Goal: Task Accomplishment & Management: Complete application form

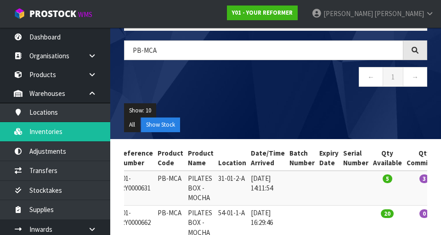
scroll to position [108, 0]
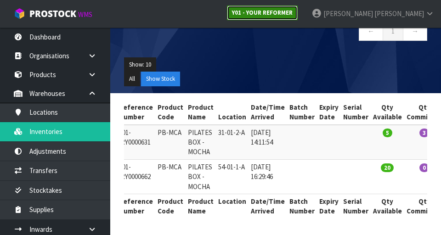
click at [275, 19] on link "Y01 - YOUR REFORMER" at bounding box center [262, 13] width 71 height 15
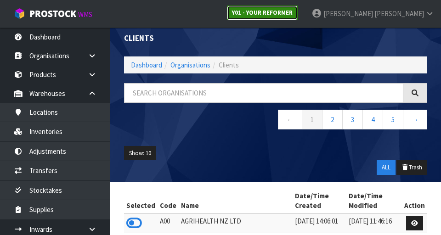
scroll to position [108, 0]
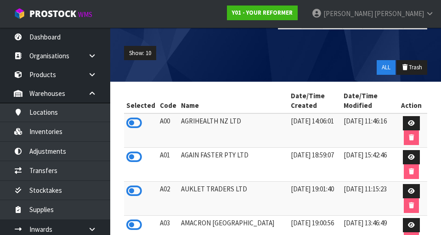
click at [129, 206] on td at bounding box center [141, 199] width 34 height 34
click at [275, 18] on link "Y01 - YOUR REFORMER" at bounding box center [262, 13] width 71 height 15
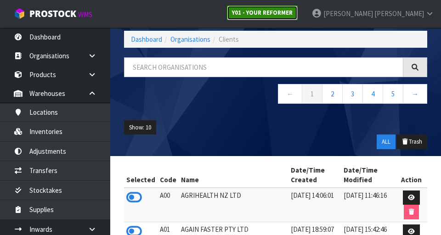
scroll to position [0, 0]
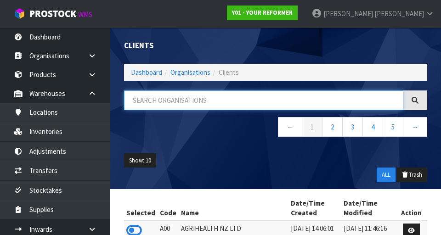
click at [160, 101] on input "text" at bounding box center [263, 101] width 279 height 20
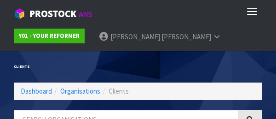
click at [225, 44] on ul "Y01 - YOUR REFORMER [PERSON_NAME] Logout" at bounding box center [138, 37] width 276 height 28
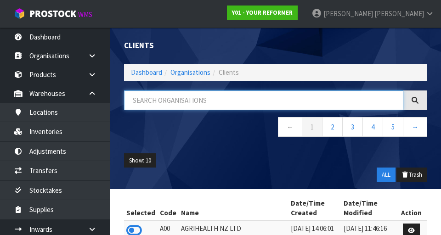
click at [275, 91] on input "text" at bounding box center [263, 101] width 279 height 20
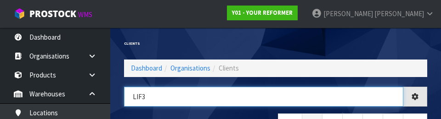
type input "LIF3"
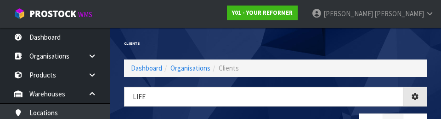
click at [275, 41] on div "Clients" at bounding box center [275, 44] width 317 height 32
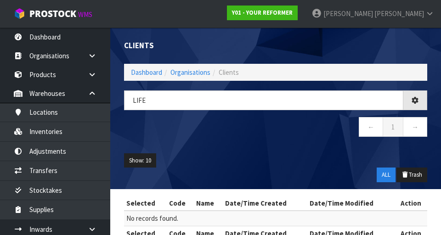
type input "LIFE"
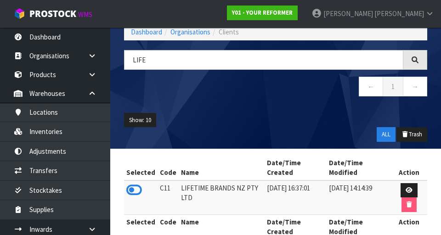
scroll to position [46, 0]
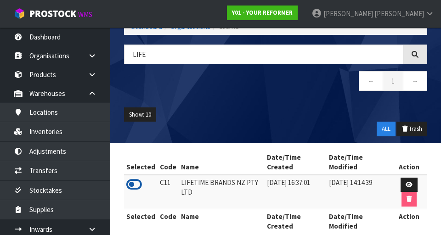
click at [135, 180] on icon at bounding box center [134, 185] width 16 height 14
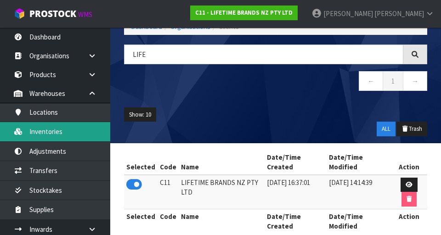
click at [49, 133] on link "Inventories" at bounding box center [55, 131] width 110 height 19
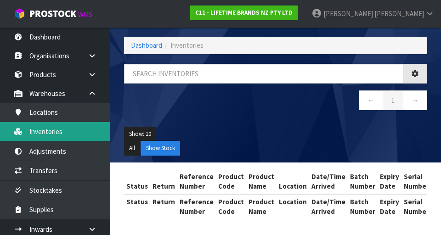
scroll to position [46, 0]
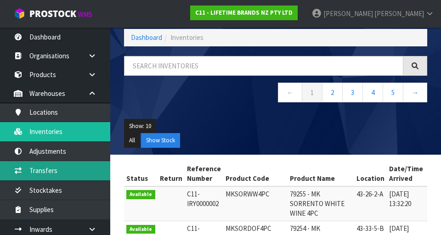
click at [34, 168] on link "Transfers" at bounding box center [55, 170] width 110 height 19
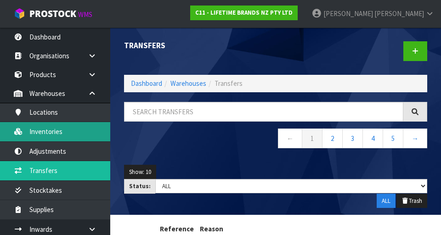
click at [47, 135] on link "Inventories" at bounding box center [55, 131] width 110 height 19
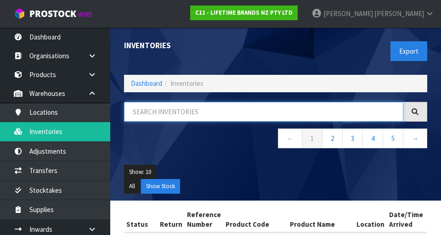
click at [275, 112] on input "text" at bounding box center [263, 112] width 279 height 20
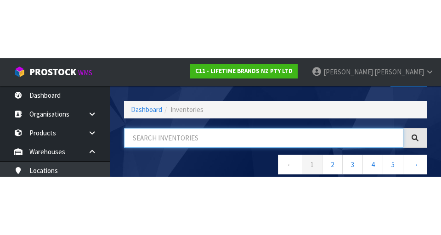
scroll to position [52, 0]
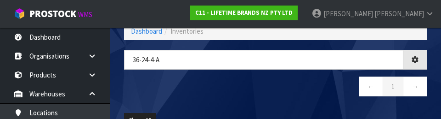
click at [275, 96] on nav "← 1 →" at bounding box center [275, 87] width 303 height 23
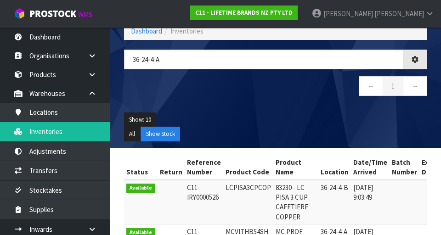
type input "36-24-4-A"
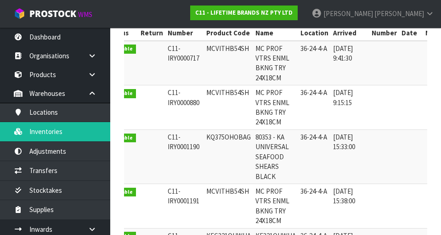
scroll to position [0, 0]
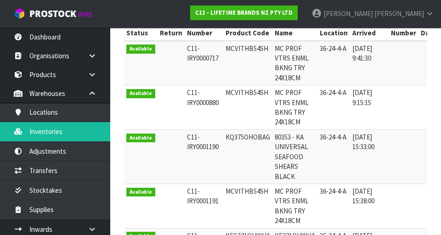
click at [275, 140] on td at bounding box center [404, 157] width 30 height 54
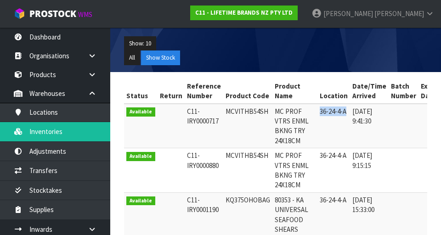
copy td "36-24-4-A"
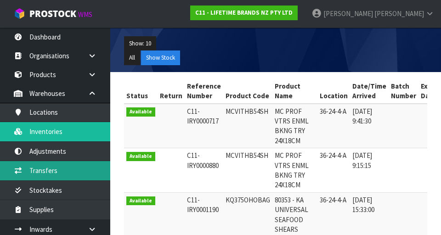
click at [39, 169] on link "Transfers" at bounding box center [55, 170] width 110 height 19
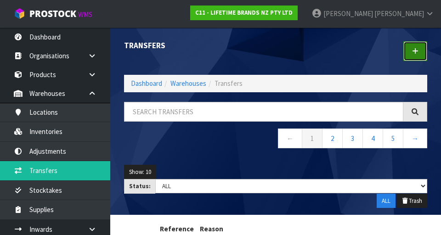
click at [275, 54] on icon at bounding box center [415, 51] width 6 height 7
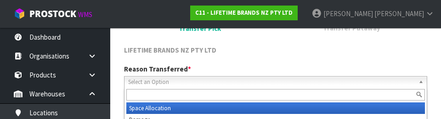
scroll to position [127, 0]
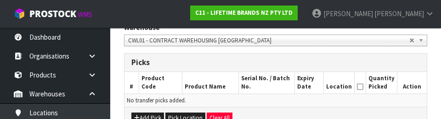
click at [275, 83] on th "Location" at bounding box center [339, 83] width 31 height 22
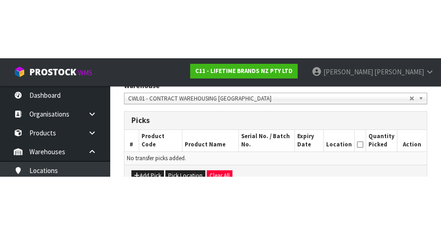
scroll to position [201, 0]
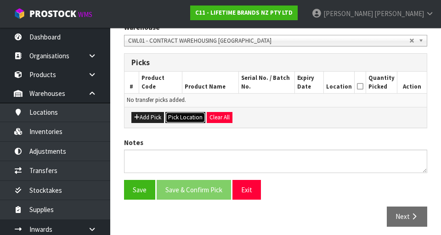
click at [179, 119] on button "Pick Location" at bounding box center [185, 117] width 40 height 11
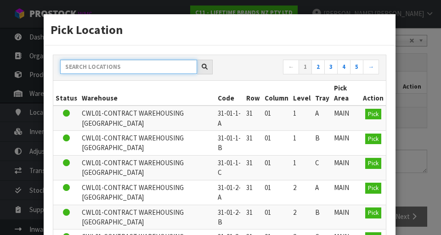
paste input "36-24-4-A"
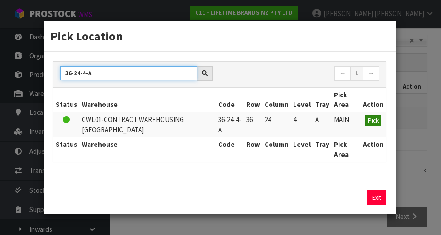
type input "36-24-4-A"
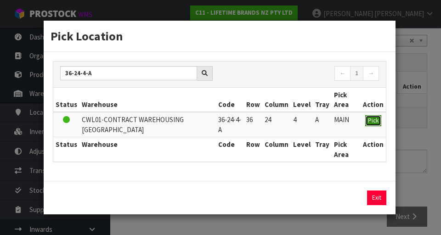
click at [275, 123] on button "Pick" at bounding box center [373, 120] width 16 height 11
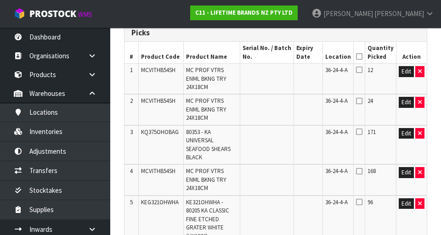
scroll to position [0, 0]
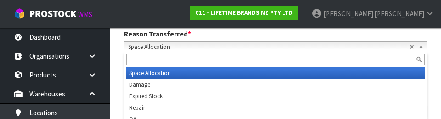
click at [275, 1] on div "C11 - LIFETIME BRANDS NZ PTY LTD" at bounding box center [243, 13] width 121 height 26
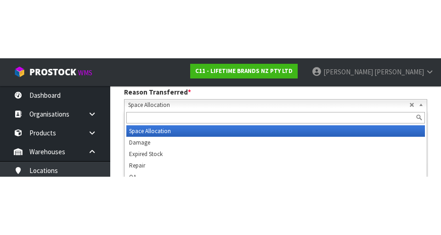
scroll to position [131, 0]
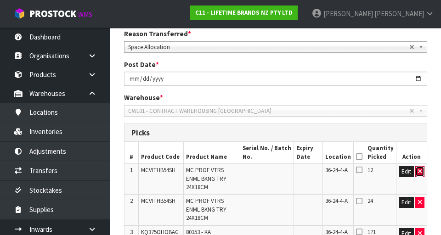
click at [275, 173] on button "button" at bounding box center [419, 171] width 9 height 11
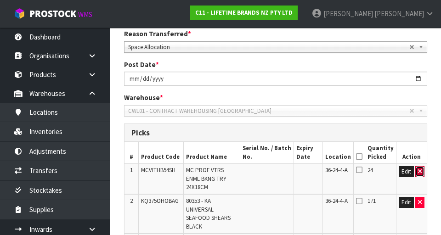
click at [275, 170] on icon "button" at bounding box center [420, 172] width 4 height 6
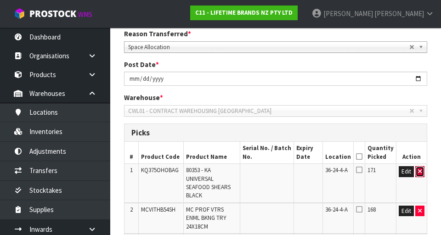
click at [275, 172] on icon "button" at bounding box center [420, 172] width 4 height 6
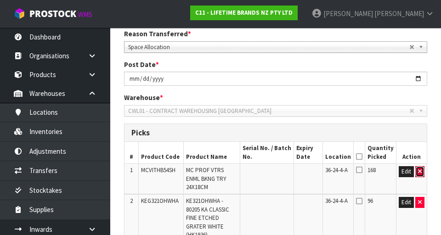
click at [275, 174] on icon "button" at bounding box center [420, 172] width 4 height 6
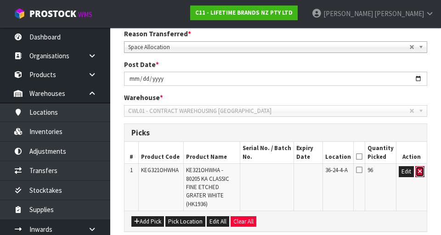
click at [275, 172] on icon "button" at bounding box center [420, 172] width 4 height 6
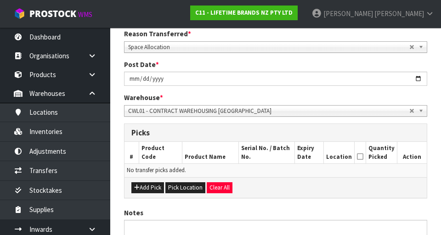
click at [275, 172] on td "No transfer picks added." at bounding box center [276, 170] width 302 height 13
click at [210, 186] on button "Clear All" at bounding box center [220, 187] width 26 height 11
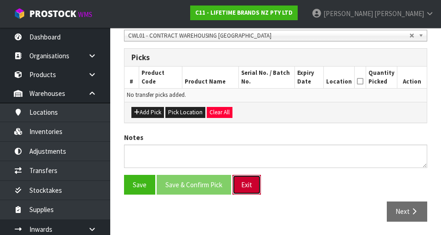
click at [240, 189] on button "Exit" at bounding box center [247, 185] width 28 height 20
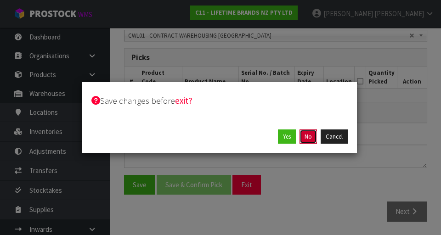
click at [275, 135] on button "No" at bounding box center [308, 137] width 17 height 15
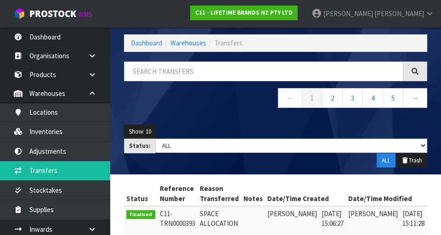
scroll to position [39, 0]
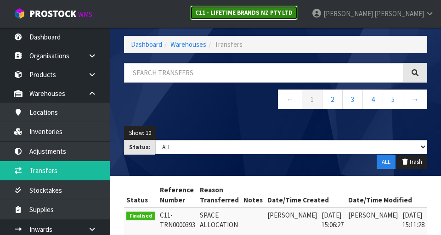
click at [275, 19] on link "C11 - LIFETIME BRANDS NZ PTY LTD" at bounding box center [244, 13] width 108 height 15
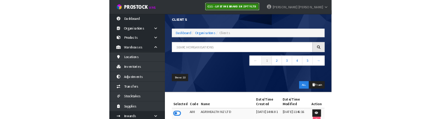
scroll to position [39, 0]
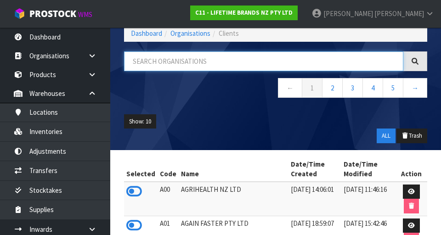
click at [162, 65] on input "text" at bounding box center [263, 61] width 279 height 20
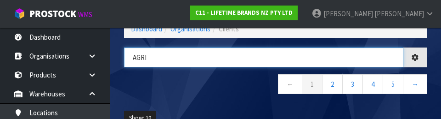
type input "AGRI"
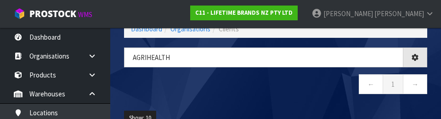
click at [275, 97] on div "Agrihealth ← 1 →" at bounding box center [275, 75] width 317 height 56
type input "AGRIHEALTH"
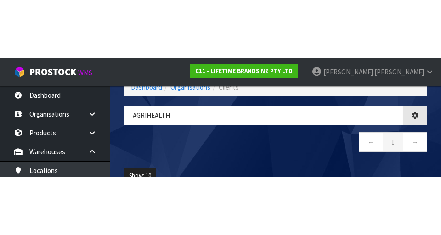
scroll to position [27, 0]
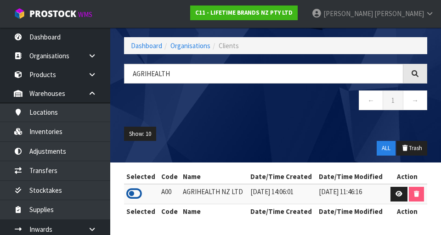
click at [134, 199] on icon at bounding box center [134, 194] width 16 height 14
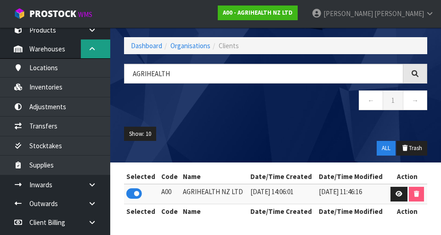
click at [100, 52] on link at bounding box center [95, 49] width 29 height 19
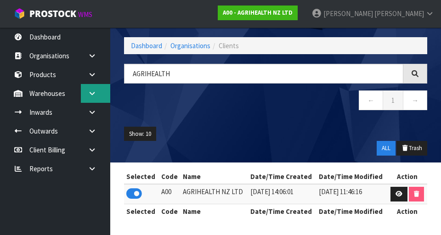
scroll to position [0, 0]
click at [99, 113] on link at bounding box center [95, 112] width 29 height 19
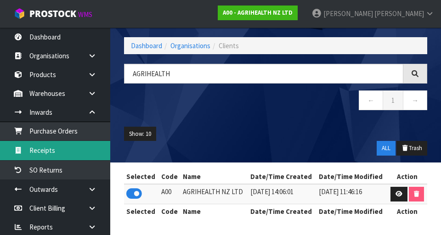
click at [39, 151] on link "Receipts" at bounding box center [55, 150] width 110 height 19
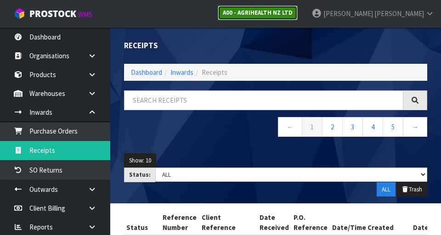
click at [275, 18] on link "A00 - AGRIHEALTH NZ LTD" at bounding box center [258, 13] width 80 height 15
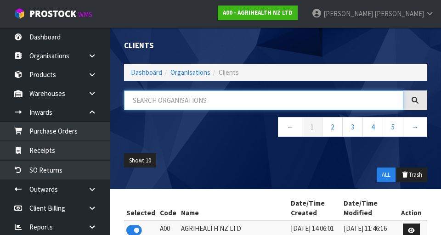
click at [275, 103] on input "text" at bounding box center [263, 101] width 279 height 20
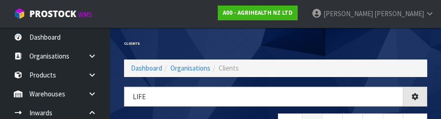
click at [275, 46] on div "Clients" at bounding box center [275, 44] width 317 height 32
type input "LIFE"
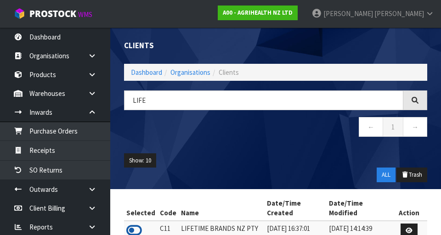
click at [129, 226] on icon at bounding box center [134, 231] width 16 height 14
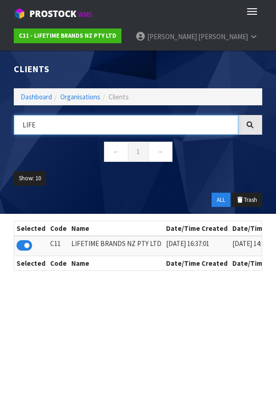
click at [48, 125] on input "LIFE" at bounding box center [126, 125] width 224 height 20
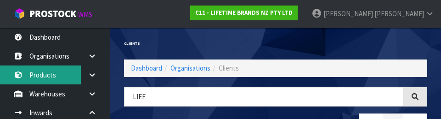
click at [75, 73] on link "Products" at bounding box center [55, 74] width 110 height 19
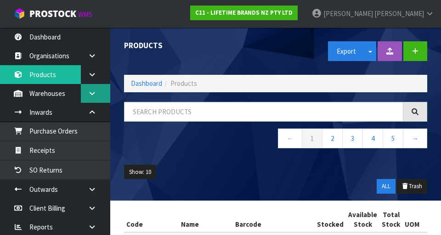
click at [92, 98] on link at bounding box center [95, 93] width 29 height 19
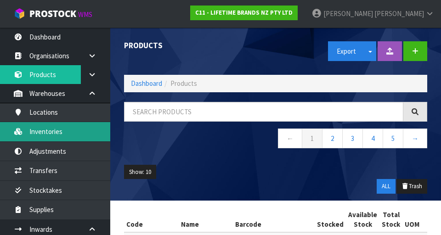
click at [40, 134] on link "Inventories" at bounding box center [55, 131] width 110 height 19
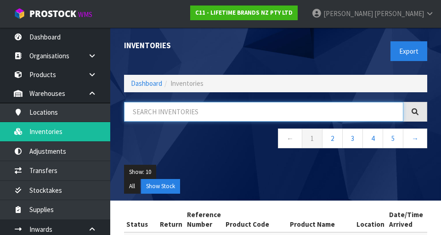
click at [153, 114] on input "text" at bounding box center [263, 112] width 279 height 20
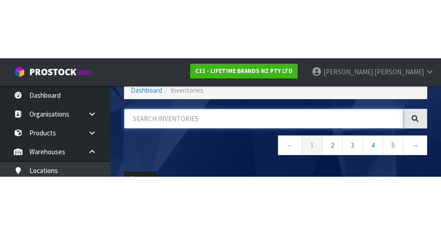
scroll to position [52, 0]
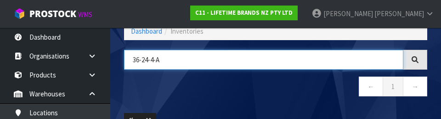
type input "36-24-4-A"
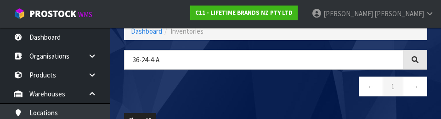
click at [156, 89] on nav "← 1 →" at bounding box center [275, 87] width 303 height 23
click at [205, 90] on nav "← 1 →" at bounding box center [275, 87] width 303 height 23
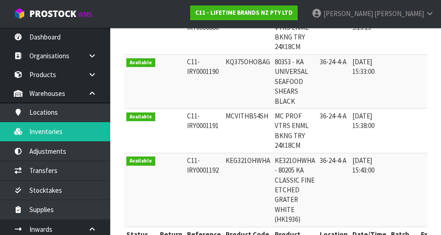
scroll to position [300, 0]
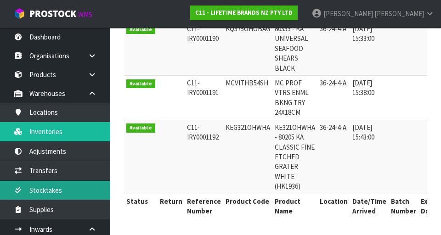
click at [34, 184] on link "Stocktakes" at bounding box center [55, 190] width 110 height 19
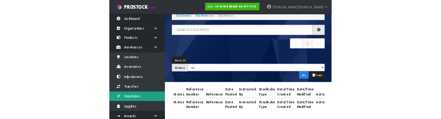
scroll to position [53, 0]
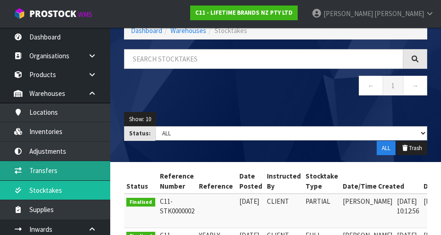
click at [40, 178] on link "Transfers" at bounding box center [55, 170] width 110 height 19
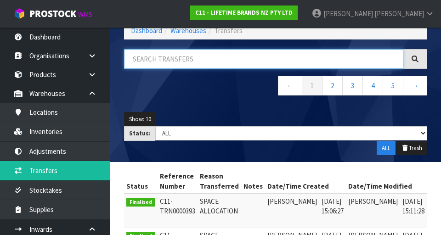
click at [171, 63] on input "text" at bounding box center [263, 59] width 279 height 20
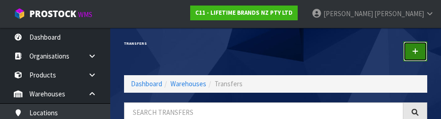
click at [275, 57] on link at bounding box center [415, 51] width 24 height 20
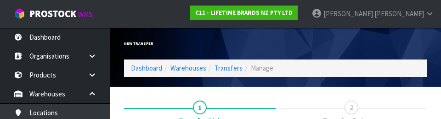
click at [176, 37] on div "New Transfer" at bounding box center [196, 44] width 159 height 32
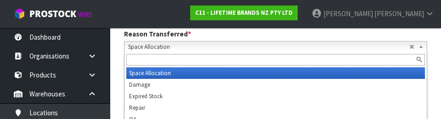
click at [146, 33] on label "Reason Transferred *" at bounding box center [157, 34] width 67 height 10
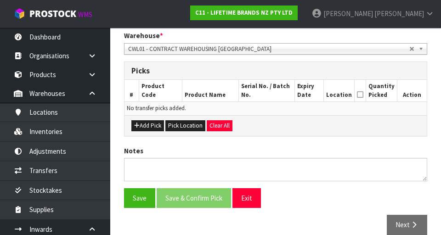
scroll to position [206, 0]
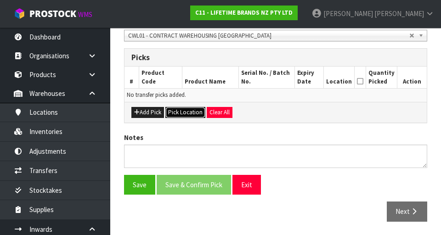
click at [180, 113] on button "Pick Location" at bounding box center [185, 112] width 40 height 11
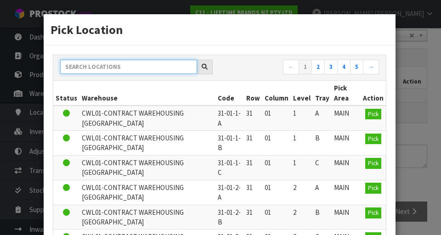
paste input "36-24-4-A"
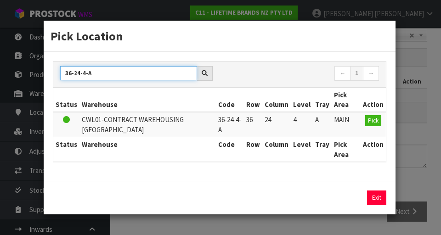
type input "36-24-4-A"
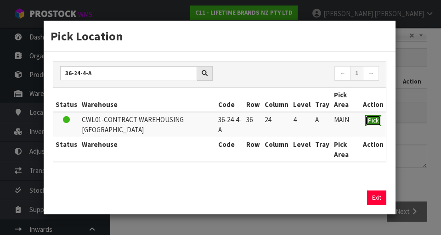
click at [275, 118] on span "Pick" at bounding box center [373, 121] width 11 height 8
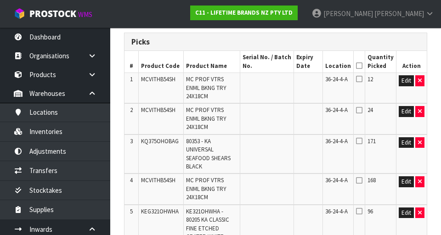
scroll to position [223, 0]
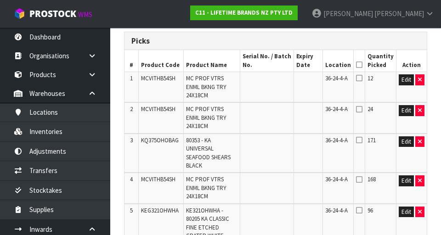
click at [275, 81] on icon at bounding box center [359, 77] width 6 height 7
click at [0, 0] on input "checkbox" at bounding box center [0, 0] width 0 height 0
click at [275, 106] on icon at bounding box center [359, 109] width 6 height 7
click at [0, 0] on input "checkbox" at bounding box center [0, 0] width 0 height 0
click at [275, 176] on icon at bounding box center [359, 179] width 6 height 7
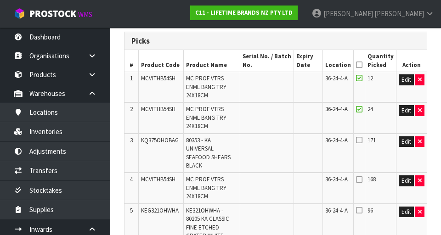
click at [0, 0] on input "checkbox" at bounding box center [0, 0] width 0 height 0
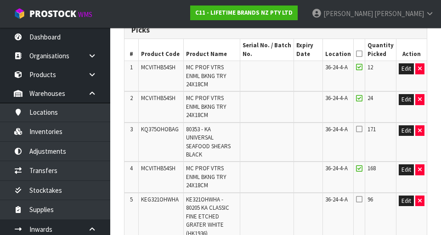
scroll to position [237, 0]
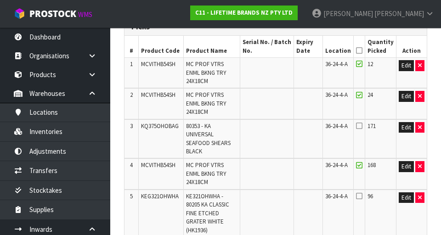
click at [275, 122] on icon at bounding box center [359, 125] width 6 height 7
click at [0, 0] on input "checkbox" at bounding box center [0, 0] width 0 height 0
click at [275, 193] on icon at bounding box center [359, 196] width 6 height 7
click at [0, 0] on input "checkbox" at bounding box center [0, 0] width 0 height 0
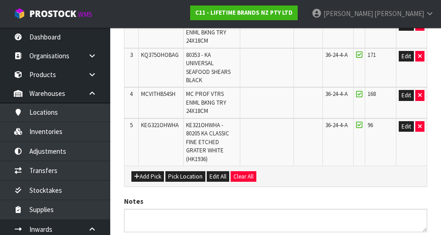
scroll to position [347, 0]
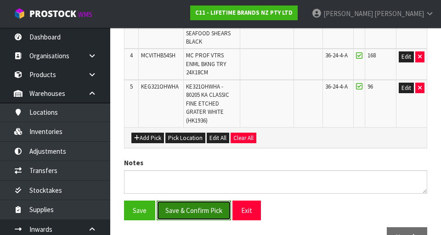
click at [201, 201] on button "Save & Confirm Pick" at bounding box center [194, 211] width 74 height 20
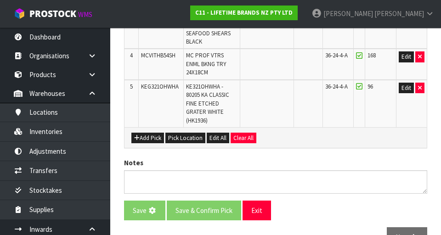
scroll to position [0, 0]
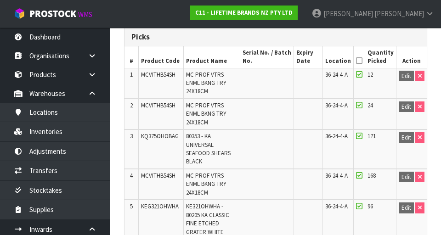
scroll to position [258, 0]
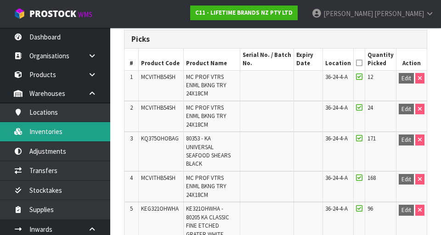
click at [43, 141] on link "Inventories" at bounding box center [55, 131] width 110 height 19
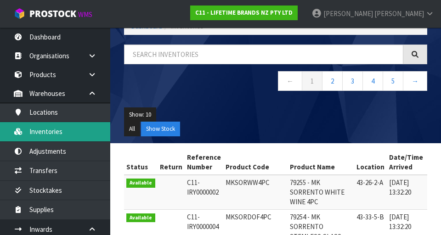
scroll to position [47, 0]
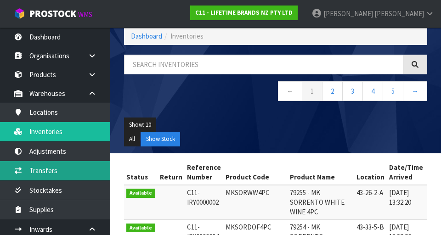
click at [40, 172] on link "Transfers" at bounding box center [55, 170] width 110 height 19
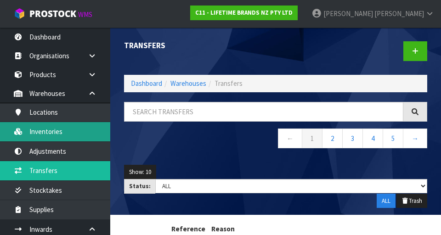
click at [37, 135] on link "Inventories" at bounding box center [55, 131] width 110 height 19
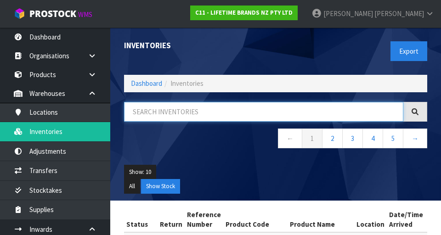
click at [148, 113] on input "text" at bounding box center [263, 112] width 279 height 20
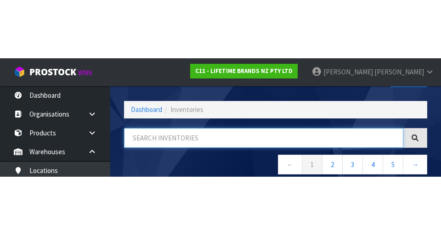
scroll to position [52, 0]
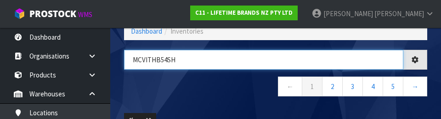
type input "MCVITHB54SH"
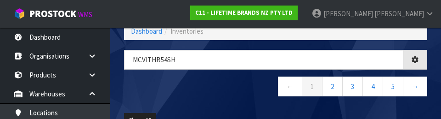
click at [141, 91] on nav "← 1 2 3 4 5 →" at bounding box center [275, 87] width 303 height 23
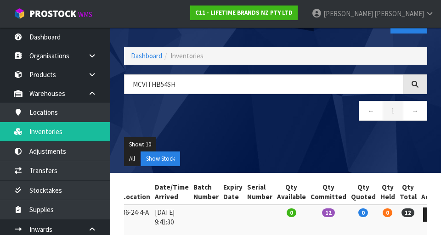
scroll to position [0, 0]
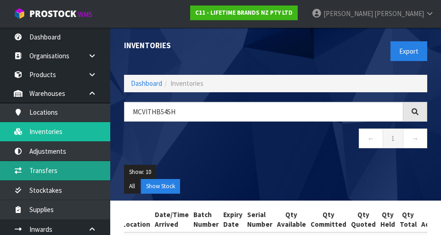
click at [30, 167] on link "Transfers" at bounding box center [55, 170] width 110 height 19
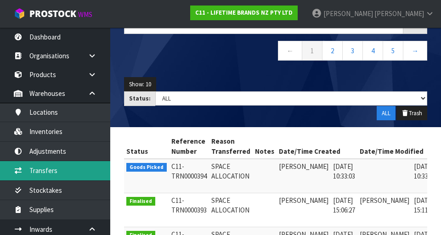
scroll to position [0, 24]
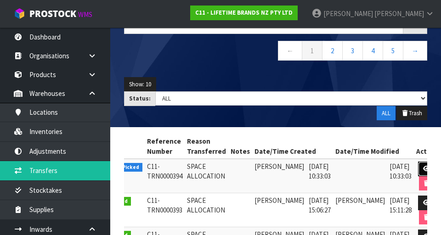
click at [275, 165] on link at bounding box center [426, 169] width 17 height 15
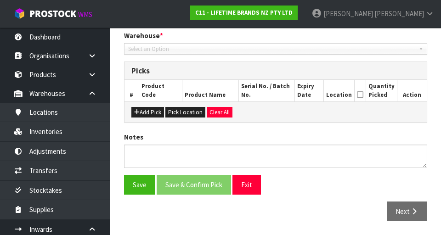
type input "[DATE]"
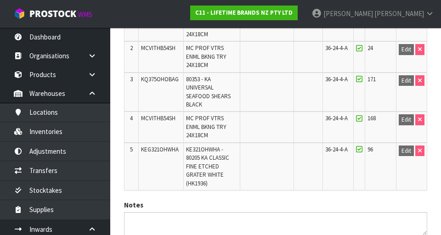
scroll to position [326, 0]
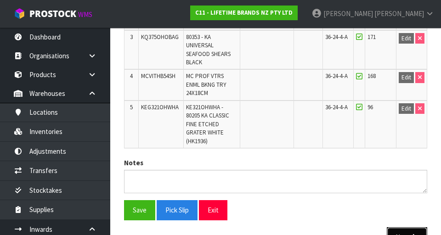
click at [275, 227] on button "Next" at bounding box center [407, 237] width 40 height 20
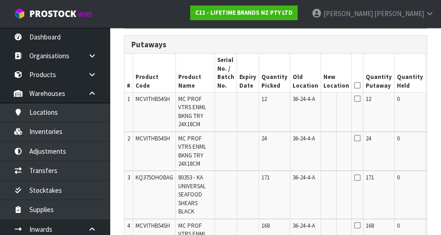
scroll to position [0, 37]
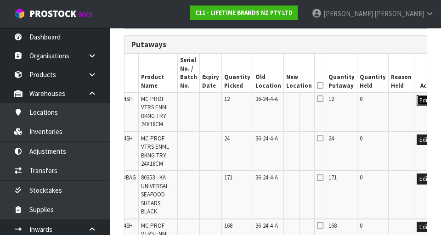
click at [275, 99] on button "Edit" at bounding box center [424, 100] width 15 height 11
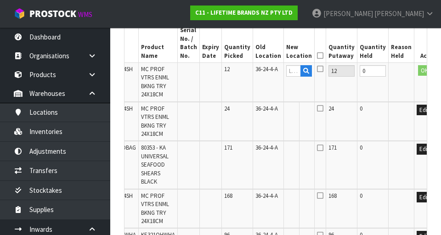
scroll to position [251, 0]
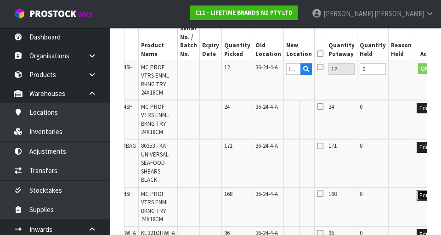
click at [275, 198] on button "Edit" at bounding box center [424, 195] width 15 height 11
click at [275, 193] on input "text" at bounding box center [293, 195] width 15 height 11
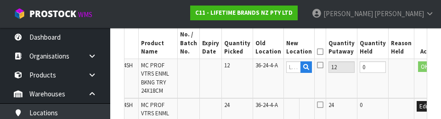
scroll to position [383, 0]
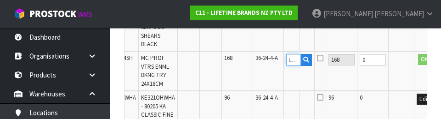
type input "3"
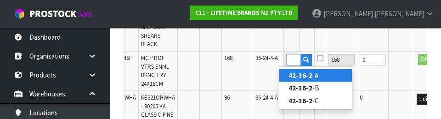
scroll to position [0, 14]
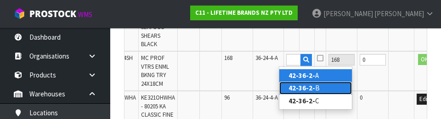
click at [275, 88] on link "42-36-2- B" at bounding box center [315, 87] width 73 height 12
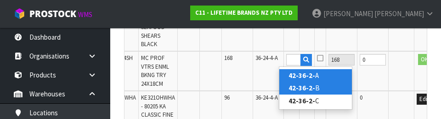
type input "42-36-2-B"
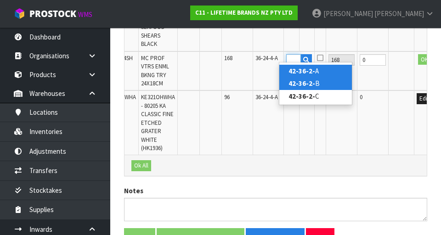
scroll to position [0, 0]
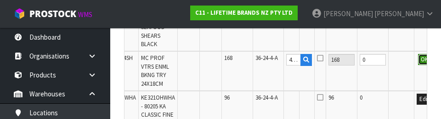
click at [275, 60] on button "OK" at bounding box center [424, 59] width 13 height 11
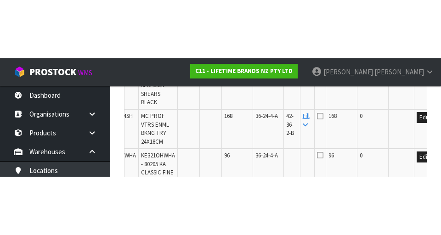
scroll to position [387, 0]
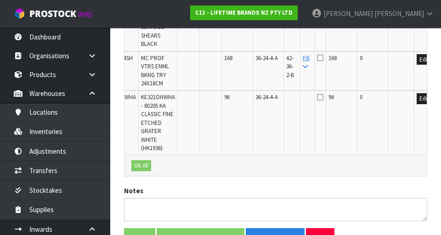
click at [275, 58] on icon at bounding box center [320, 57] width 6 height 7
click at [0, 0] on input "checkbox" at bounding box center [0, 0] width 0 height 0
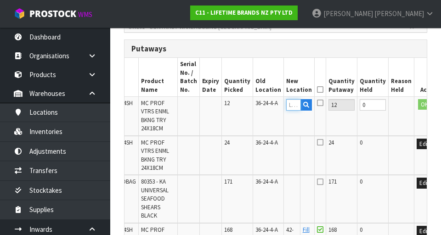
click at [275, 105] on input "text" at bounding box center [293, 104] width 15 height 11
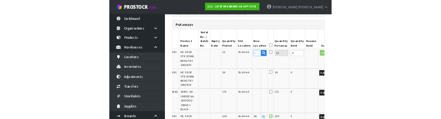
scroll to position [211, 0]
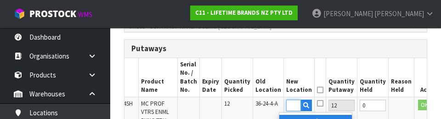
type input "41-34-2-B"
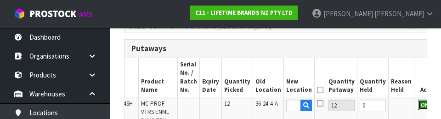
click at [275, 103] on button "OK" at bounding box center [424, 104] width 13 height 11
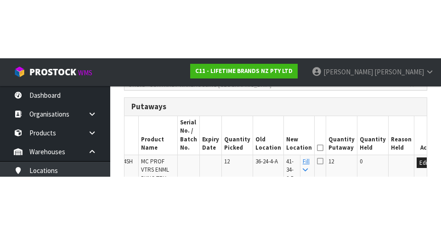
scroll to position [215, 0]
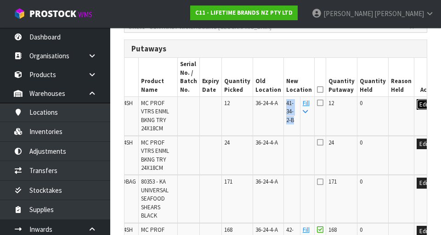
click at [275, 108] on button "Edit" at bounding box center [424, 104] width 15 height 11
click at [275, 106] on input "41-34-2-B" at bounding box center [293, 104] width 15 height 11
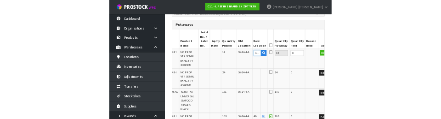
scroll to position [211, 0]
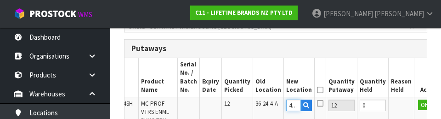
click at [275, 106] on input "41-34-2-B" at bounding box center [293, 104] width 15 height 11
type input "42-34-2-B"
click at [275, 102] on button "OK" at bounding box center [424, 104] width 13 height 11
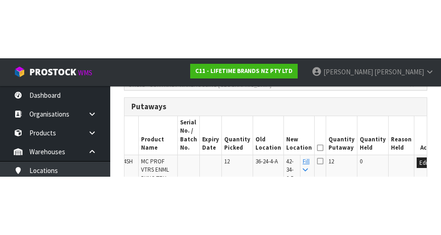
scroll to position [215, 0]
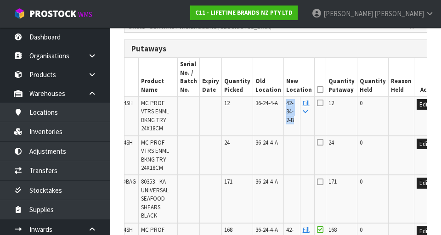
copy span "42-34-2-B"
click at [275, 185] on td "0" at bounding box center [373, 199] width 31 height 48
click at [275, 90] on icon at bounding box center [320, 90] width 6 height 0
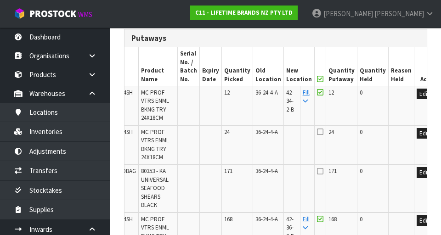
scroll to position [226, 0]
click at [275, 79] on icon at bounding box center [320, 79] width 6 height 0
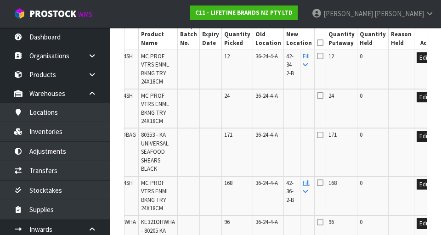
scroll to position [271, 0]
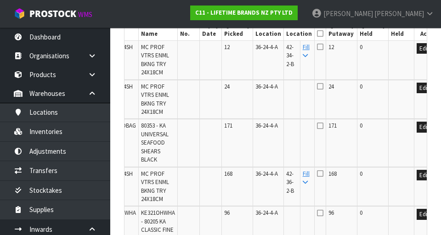
click at [275, 171] on icon at bounding box center [320, 173] width 6 height 7
click at [0, 0] on input "checkbox" at bounding box center [0, 0] width 0 height 0
click at [275, 49] on icon at bounding box center [320, 46] width 6 height 7
click at [0, 0] on input "checkbox" at bounding box center [0, 0] width 0 height 0
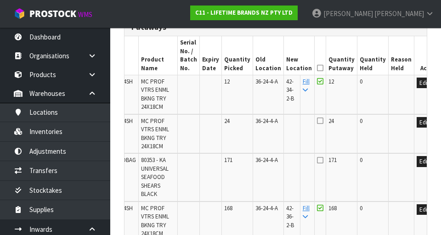
scroll to position [237, 0]
click at [275, 125] on button "Edit" at bounding box center [424, 122] width 15 height 11
paste input "42-34-2-B"
type input "42-34-2-B"
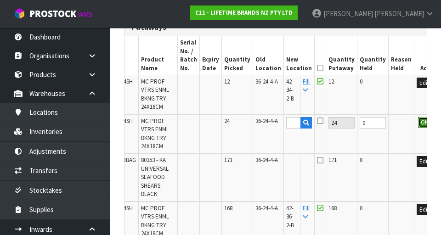
click at [275, 120] on button "OK" at bounding box center [424, 122] width 13 height 11
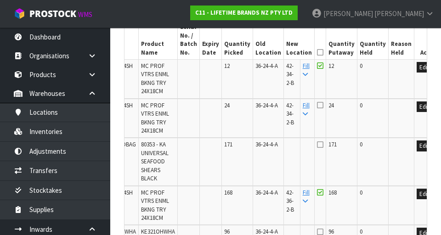
click at [275, 107] on icon at bounding box center [320, 105] width 6 height 7
click at [0, 0] on input "checkbox" at bounding box center [0, 0] width 0 height 0
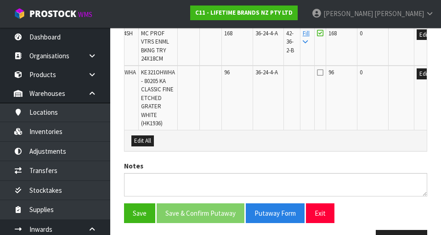
scroll to position [440, 0]
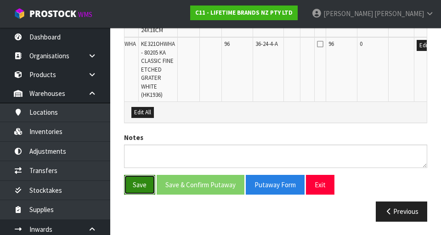
click at [140, 181] on button "Save" at bounding box center [139, 185] width 31 height 20
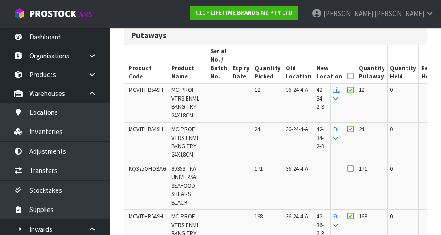
scroll to position [0, 0]
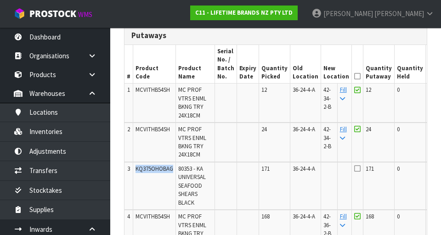
copy span "KQ375OHOBAG"
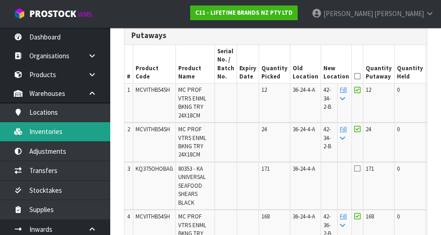
click at [42, 130] on link "Inventories" at bounding box center [55, 131] width 110 height 19
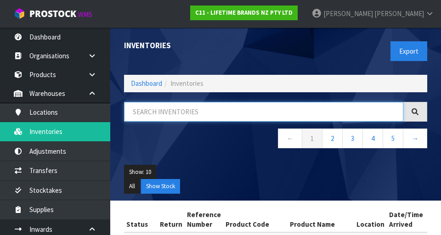
paste input "KQ375OHOBAG"
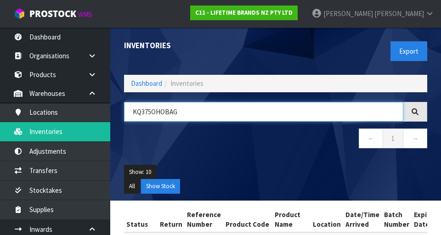
type input "KQ375OHOBAG"
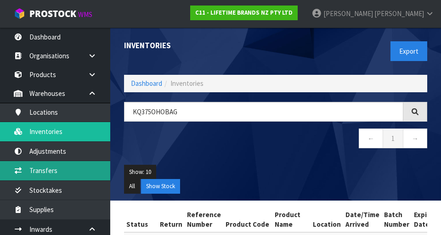
click at [44, 172] on link "Transfers" at bounding box center [55, 170] width 110 height 19
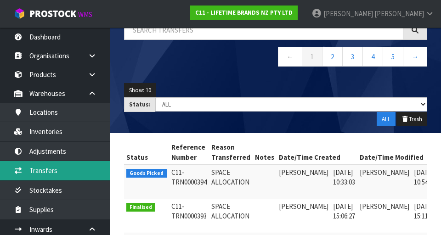
scroll to position [0, 24]
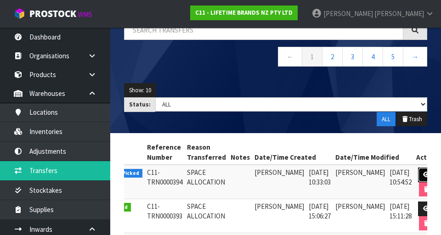
click at [275, 169] on link at bounding box center [426, 175] width 17 height 15
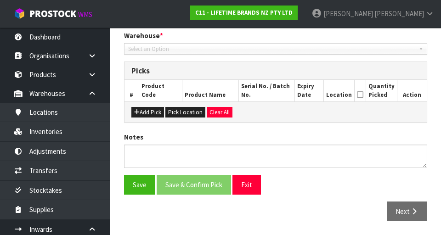
type input "[DATE]"
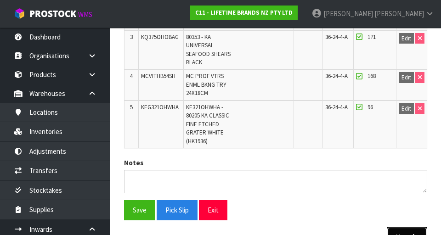
click at [275, 227] on button "Next" at bounding box center [407, 237] width 40 height 20
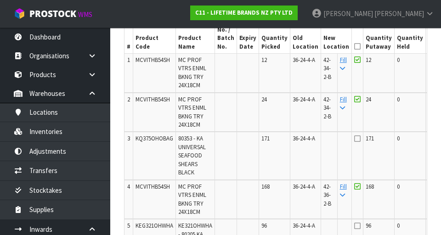
scroll to position [0, 37]
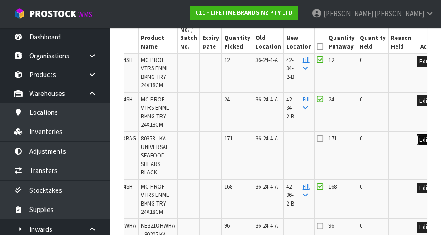
click at [275, 145] on button "Edit" at bounding box center [424, 140] width 15 height 11
paste input "KQ375OHOBAG"
type input "KQ375OHOBAG"
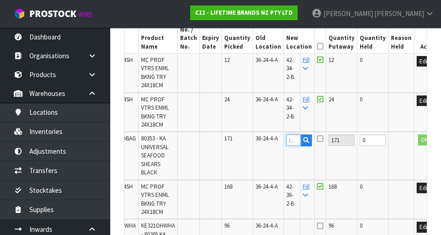
click at [275, 140] on input "text" at bounding box center [293, 140] width 15 height 11
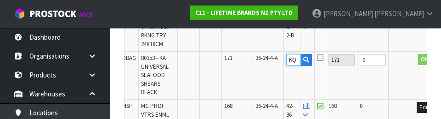
scroll to position [0, 1]
type input "K"
click at [275, 87] on td "0" at bounding box center [373, 75] width 31 height 48
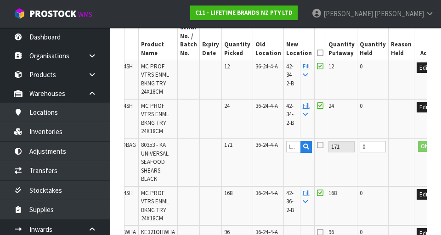
scroll to position [246, 0]
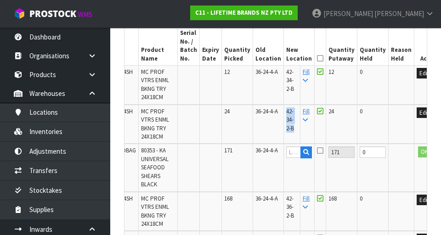
copy span "42-34-2-B"
paste input "42-34-2-B"
type input "42-34-2-B"
click at [275, 155] on button "OK" at bounding box center [424, 152] width 13 height 11
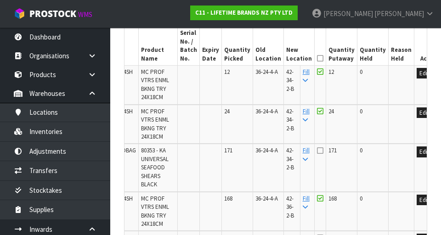
click at [275, 147] on icon at bounding box center [320, 150] width 6 height 7
click at [0, 0] on input "checkbox" at bounding box center [0, 0] width 0 height 0
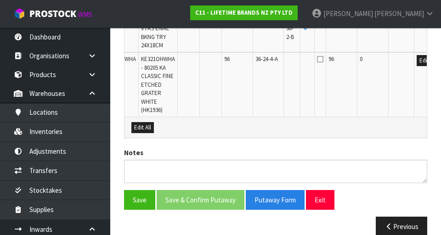
scroll to position [426, 0]
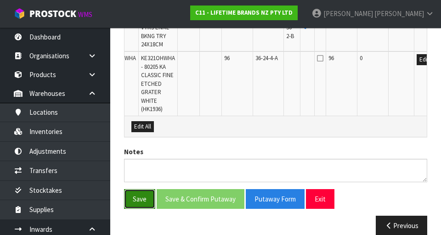
click at [133, 202] on button "Save" at bounding box center [139, 199] width 31 height 20
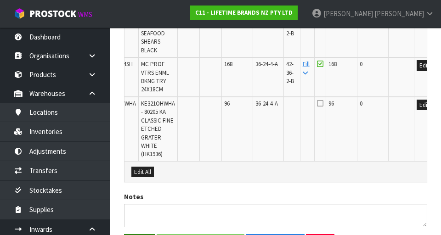
scroll to position [0, 0]
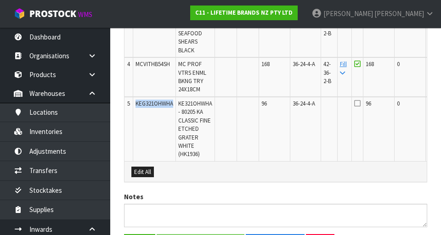
copy span "KEG321OHWHA"
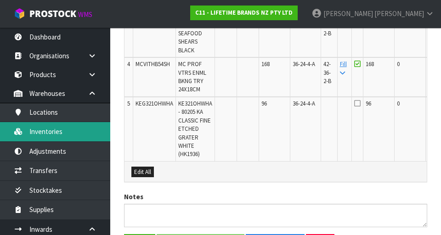
click at [37, 134] on link "Inventories" at bounding box center [55, 131] width 110 height 19
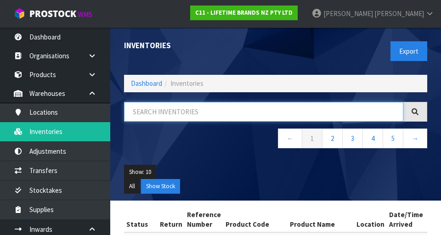
click at [151, 113] on input "text" at bounding box center [263, 112] width 279 height 20
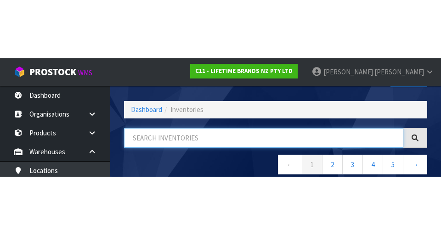
scroll to position [52, 0]
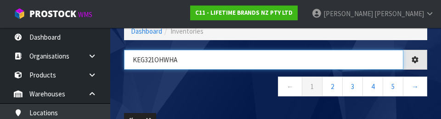
type input "KEG321OHWHA"
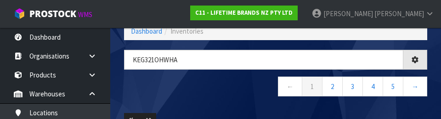
click at [152, 84] on nav "← 1 2 3 4 5 →" at bounding box center [275, 87] width 303 height 23
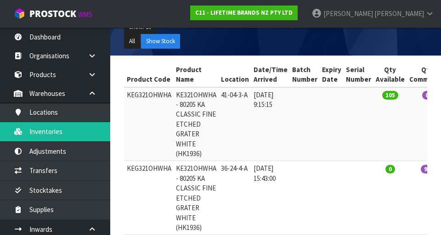
scroll to position [0, 100]
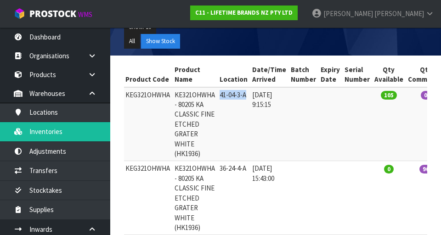
copy td "41-04-3-A"
click at [275, 163] on td "0" at bounding box center [389, 198] width 34 height 74
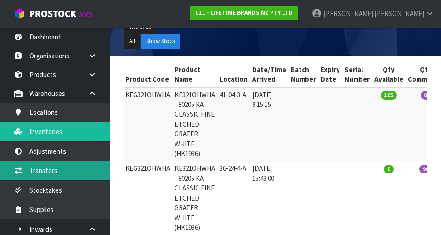
click at [34, 176] on link "Transfers" at bounding box center [55, 170] width 110 height 19
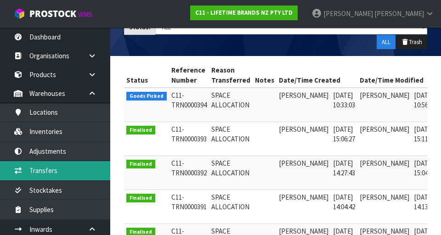
scroll to position [0, 24]
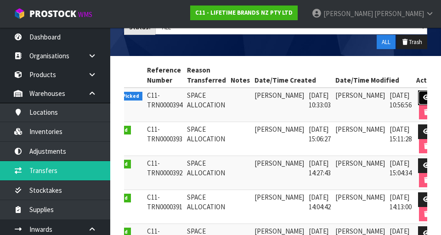
click at [275, 96] on link at bounding box center [426, 98] width 17 height 15
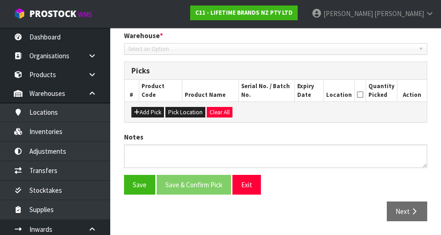
type input "[DATE]"
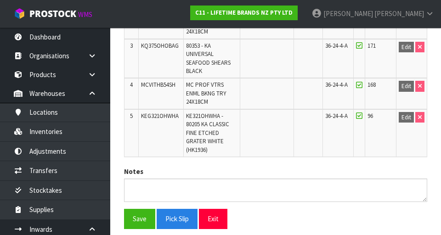
scroll to position [308, 0]
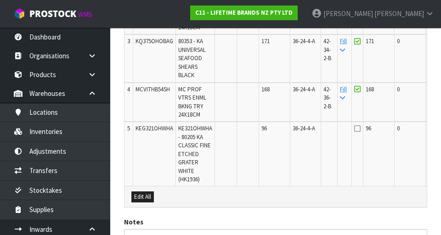
scroll to position [0, 37]
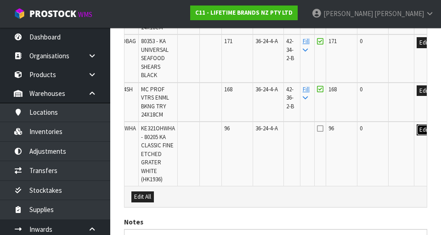
click at [275, 133] on button "Edit" at bounding box center [424, 130] width 15 height 11
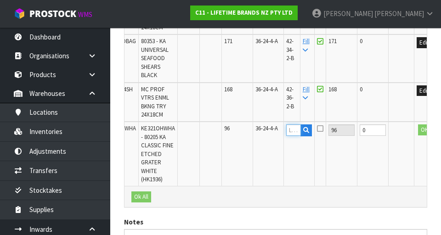
paste input "41-04-3-A"
type input "41-04-3-A"
click at [275, 131] on button "OK" at bounding box center [424, 130] width 13 height 11
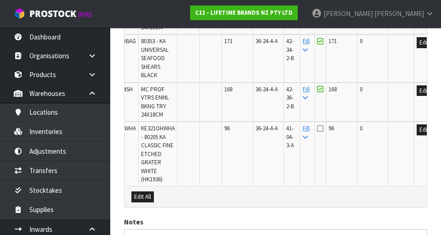
click at [275, 131] on icon at bounding box center [320, 128] width 6 height 7
click at [0, 0] on input "checkbox" at bounding box center [0, 0] width 0 height 0
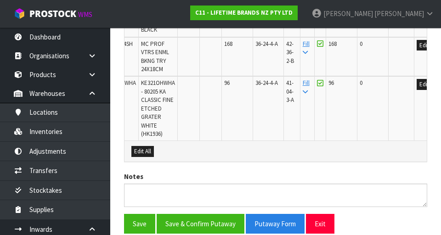
scroll to position [440, 0]
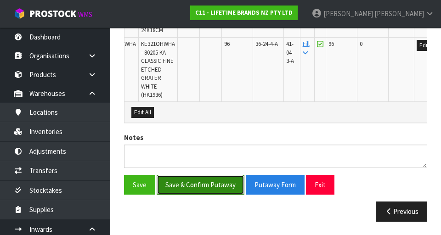
click at [183, 184] on button "Save & Confirm Putaway" at bounding box center [201, 185] width 88 height 20
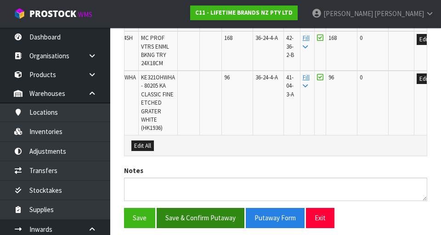
scroll to position [0, 0]
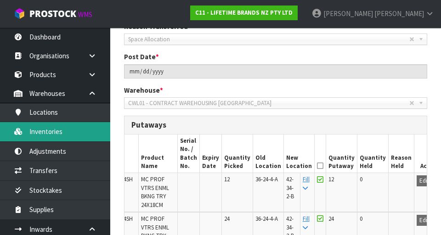
click at [43, 132] on link "Inventories" at bounding box center [55, 131] width 110 height 19
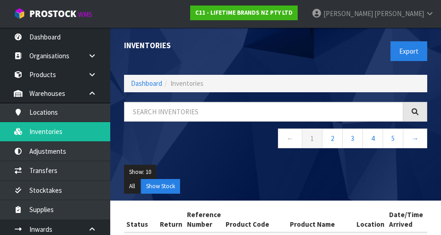
click at [275, 96] on div "Inventories Export Dashboard Inventories ← 1 2 3 4 5 → Show: 10 5 10 25 50 All …" at bounding box center [275, 114] width 317 height 173
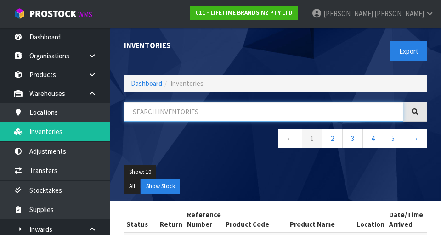
click at [275, 112] on input "text" at bounding box center [263, 112] width 279 height 20
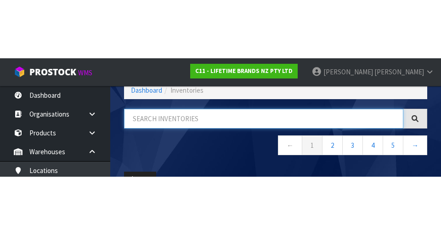
scroll to position [52, 0]
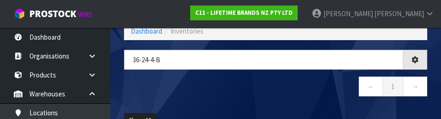
click at [275, 97] on nav "← 1 →" at bounding box center [275, 87] width 303 height 23
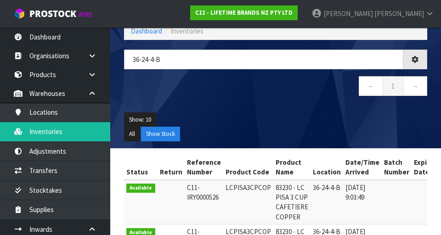
type input "36-24-4-B"
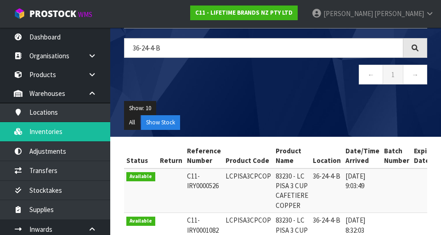
scroll to position [63, 0]
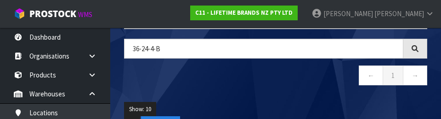
click at [275, 79] on nav "← 1 →" at bounding box center [275, 76] width 303 height 23
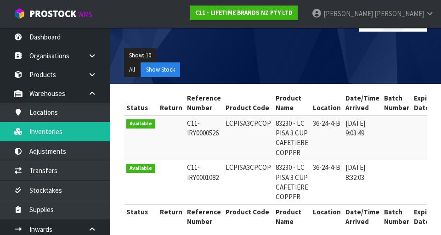
scroll to position [115, 0]
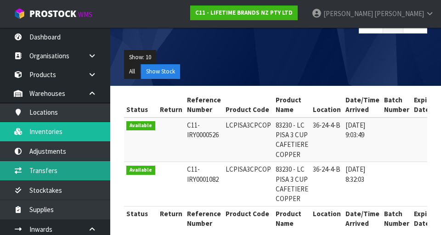
click at [40, 175] on link "Transfers" at bounding box center [55, 170] width 110 height 19
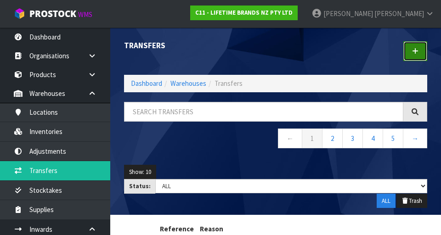
click at [275, 59] on link at bounding box center [415, 51] width 24 height 20
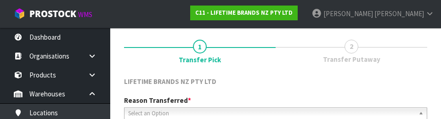
scroll to position [127, 0]
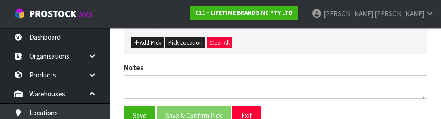
click at [275, 65] on div "Notes" at bounding box center [275, 79] width 317 height 35
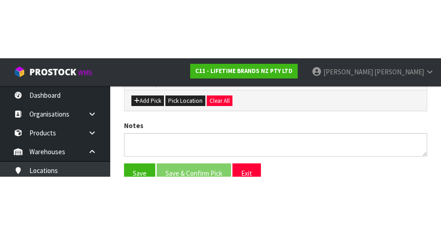
scroll to position [206, 0]
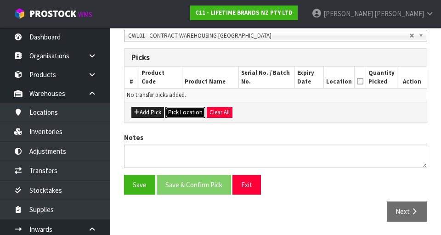
click at [179, 112] on button "Pick Location" at bounding box center [185, 112] width 40 height 11
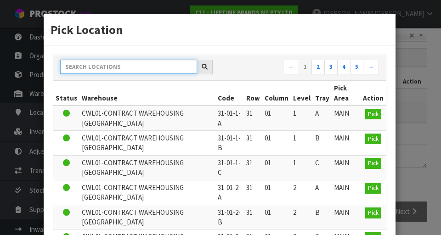
paste input "36-24-4-B"
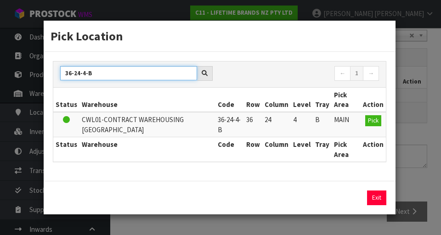
type input "36-24-4-B"
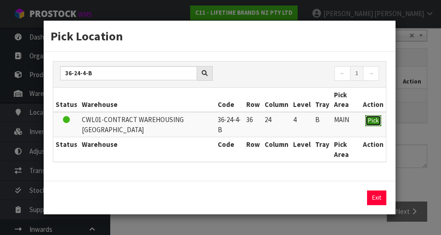
click at [275, 120] on span "Pick" at bounding box center [373, 121] width 11 height 8
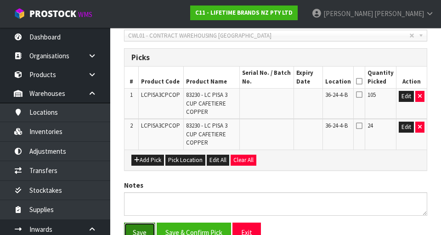
click at [135, 231] on button "Save" at bounding box center [139, 233] width 31 height 20
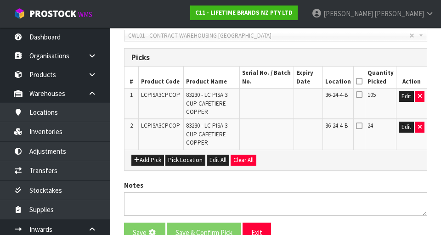
scroll to position [0, 0]
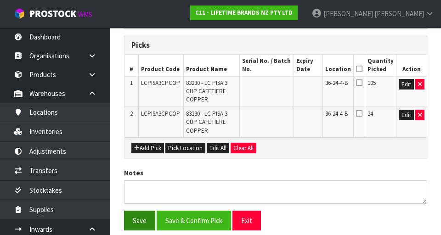
scroll to position [233, 0]
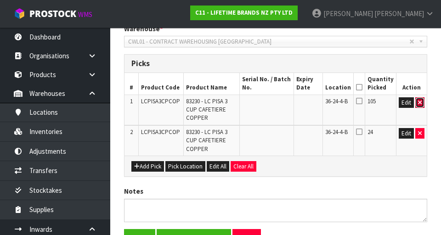
click at [275, 102] on icon "button" at bounding box center [420, 103] width 4 height 6
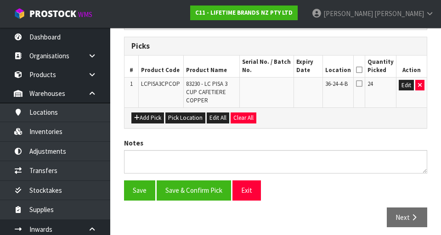
scroll to position [252, 0]
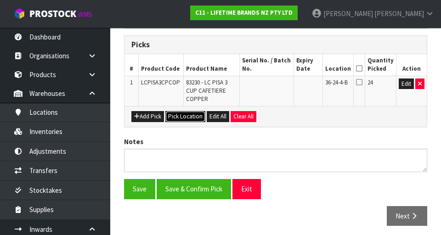
click at [187, 117] on button "Pick Location" at bounding box center [185, 116] width 40 height 11
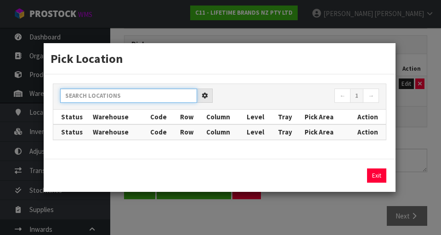
paste input "LCPISA3CPCOP"
type input "LCPISA3CPCOP"
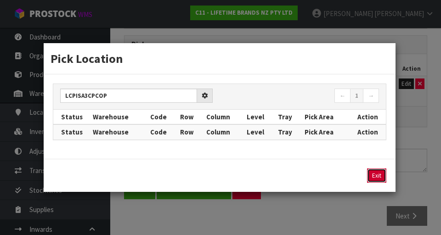
click at [275, 179] on button "Exit" at bounding box center [376, 176] width 19 height 15
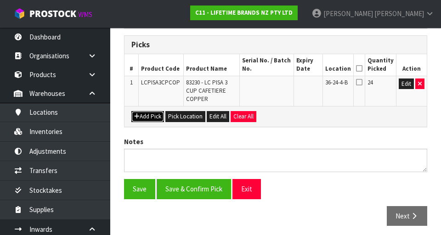
click at [144, 115] on button "Add Pick" at bounding box center [147, 116] width 33 height 11
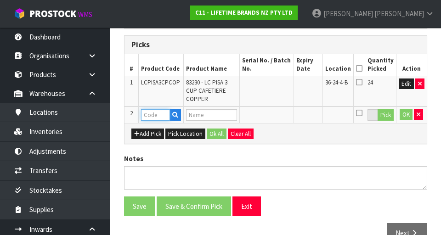
click at [159, 110] on input "text" at bounding box center [155, 114] width 29 height 11
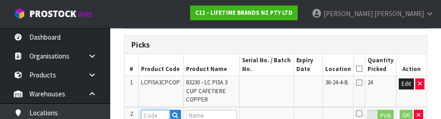
click at [153, 118] on input "text" at bounding box center [155, 114] width 29 height 11
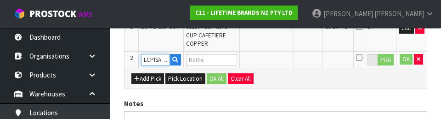
scroll to position [0, 14]
type input "LCPISA3CPCOP"
click at [275, 79] on div "Add Pick Pick Location Ok All Clear All" at bounding box center [276, 78] width 302 height 21
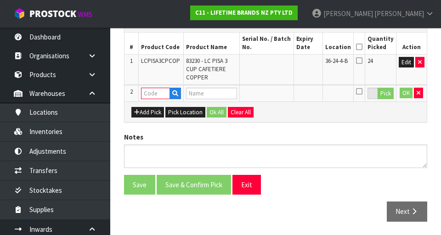
scroll to position [0, 0]
paste input "LCPISA3CPCOP"
type input "LCPISA3CPCOP"
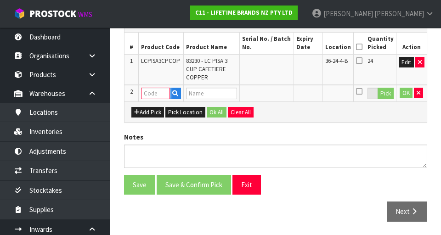
click at [151, 90] on input "text" at bounding box center [155, 93] width 29 height 11
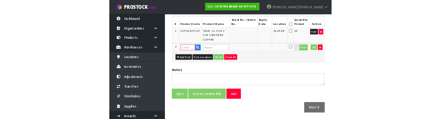
scroll to position [269, 0]
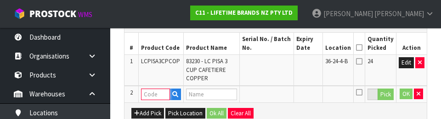
paste input "LCPISA3CPCOP"
type input "LCPISA3CPCOP"
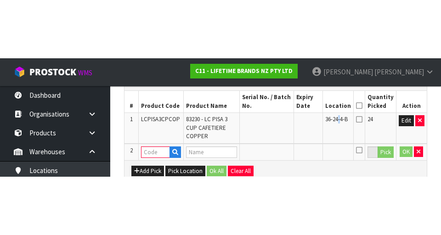
scroll to position [274, 0]
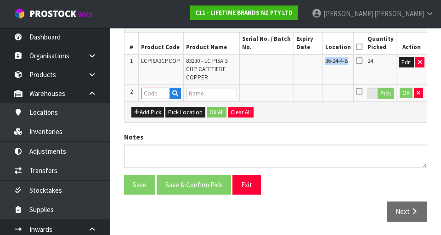
copy span "36-24-4-B"
click at [275, 97] on button "button" at bounding box center [418, 93] width 9 height 11
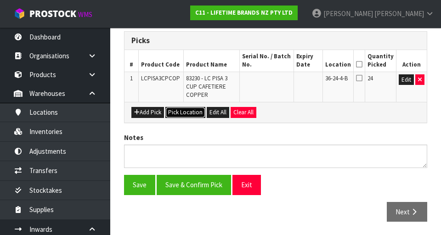
click at [187, 117] on button "Pick Location" at bounding box center [185, 112] width 40 height 11
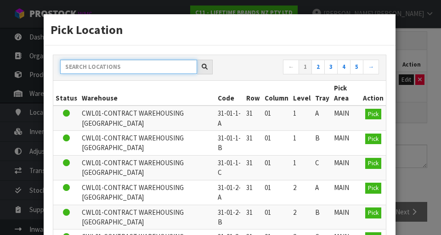
paste input "36-24-4-B"
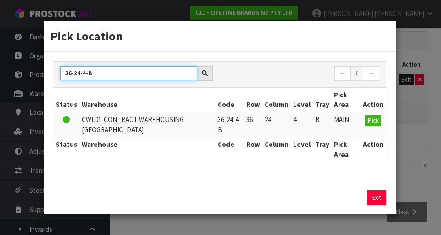
type input "36-24-4-B"
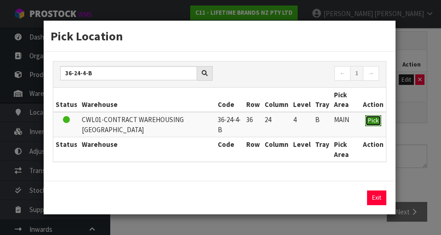
click at [275, 124] on span "Pick" at bounding box center [373, 121] width 11 height 8
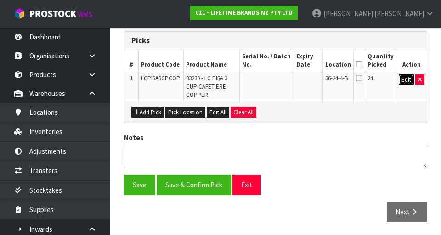
click at [275, 80] on button "Edit" at bounding box center [406, 79] width 15 height 11
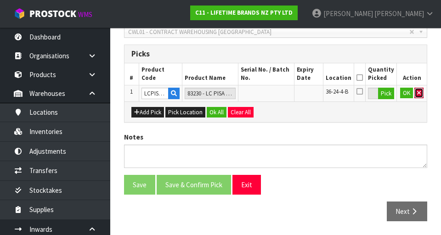
click at [275, 91] on icon "button" at bounding box center [419, 93] width 4 height 6
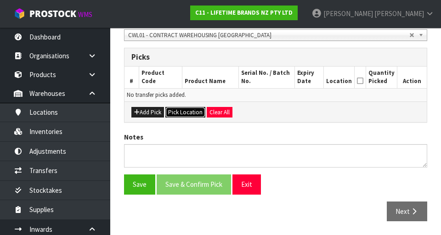
click at [185, 107] on button "Pick Location" at bounding box center [185, 112] width 40 height 11
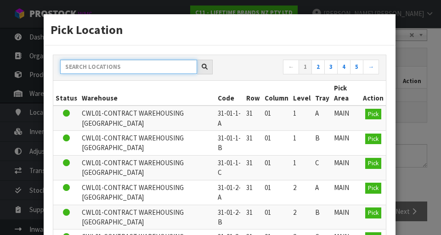
paste input "36-24-4-B"
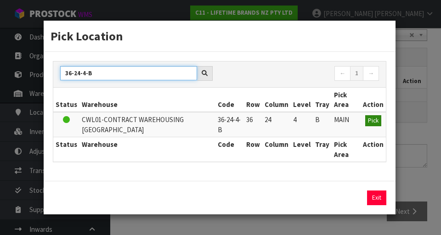
type input "36-24-4-B"
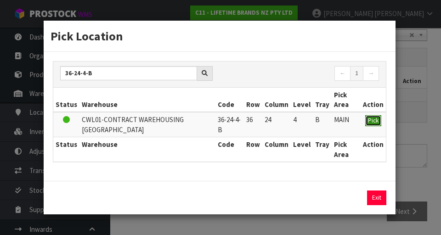
click at [275, 119] on span "Pick" at bounding box center [373, 121] width 11 height 8
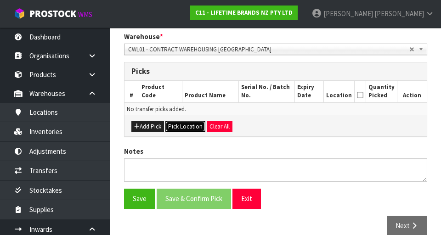
scroll to position [223, 0]
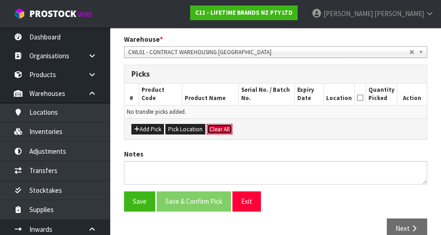
click at [213, 129] on button "Clear All" at bounding box center [220, 129] width 26 height 11
click at [215, 128] on button "Clear All" at bounding box center [220, 129] width 26 height 11
